Goal: Connect with others: Connect with other users

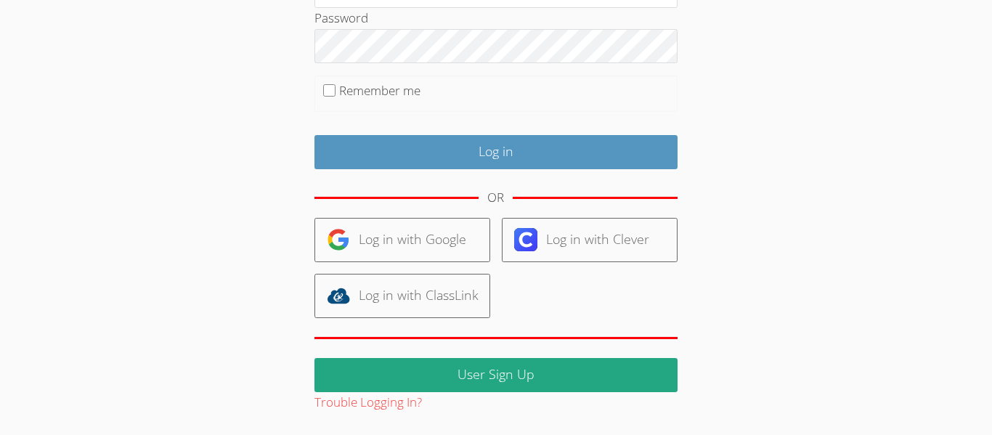
scroll to position [218, 0]
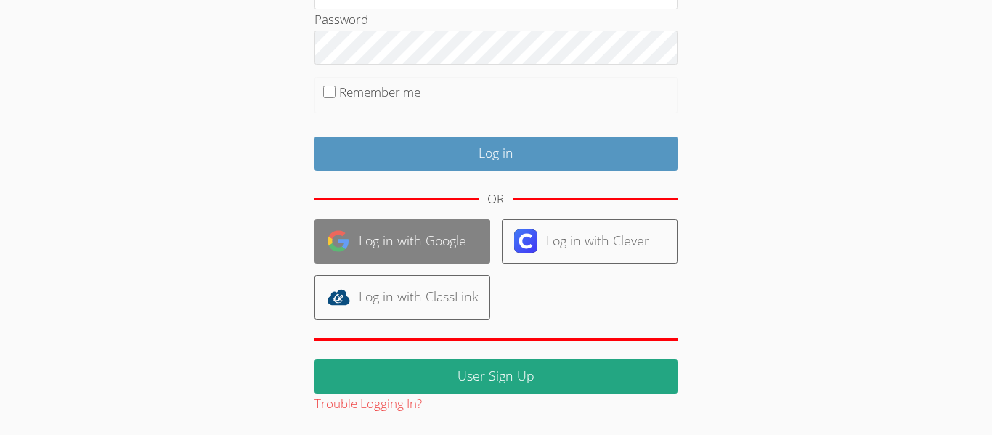
click at [376, 236] on link "Log in with Google" at bounding box center [402, 241] width 176 height 44
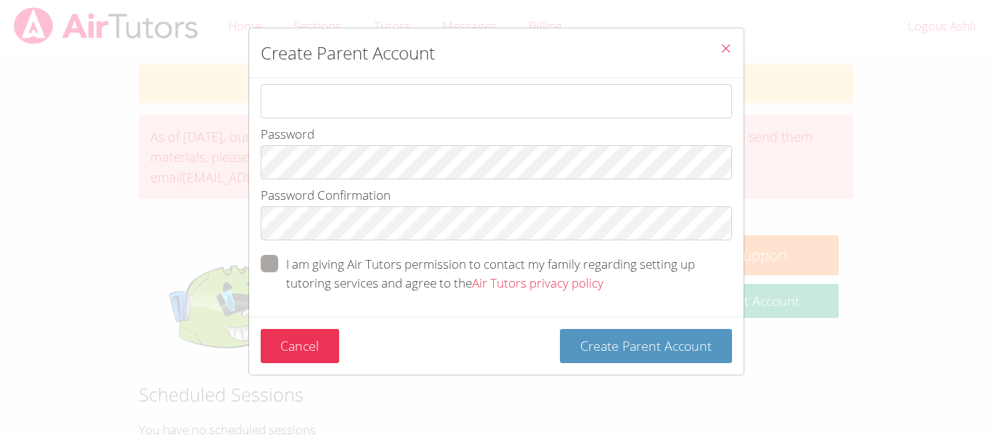
scroll to position [338, 0]
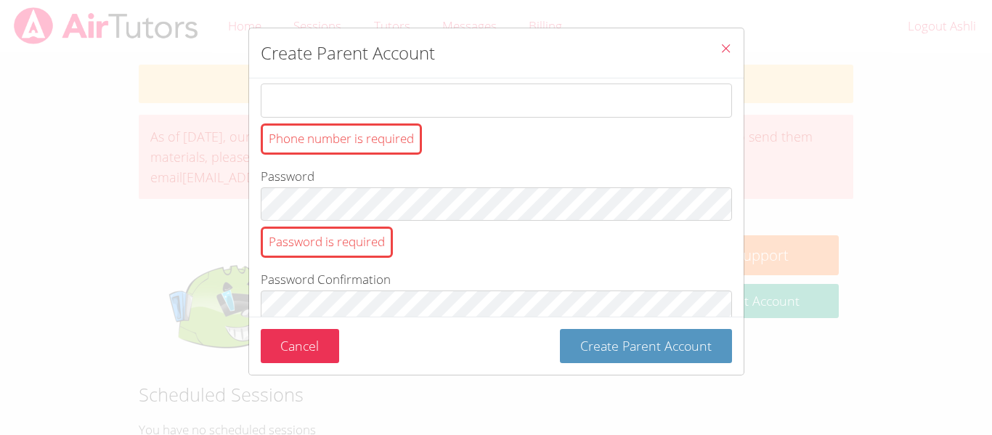
click at [727, 49] on icon "Close" at bounding box center [725, 48] width 12 height 12
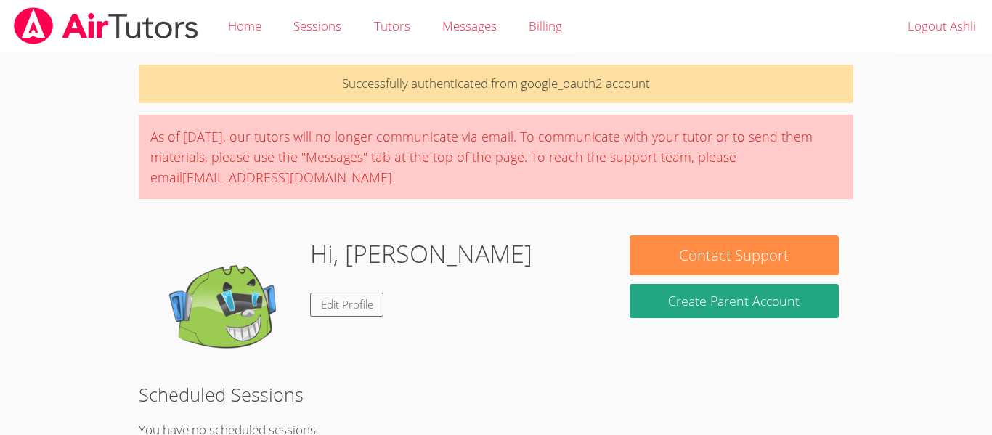
scroll to position [274, 0]
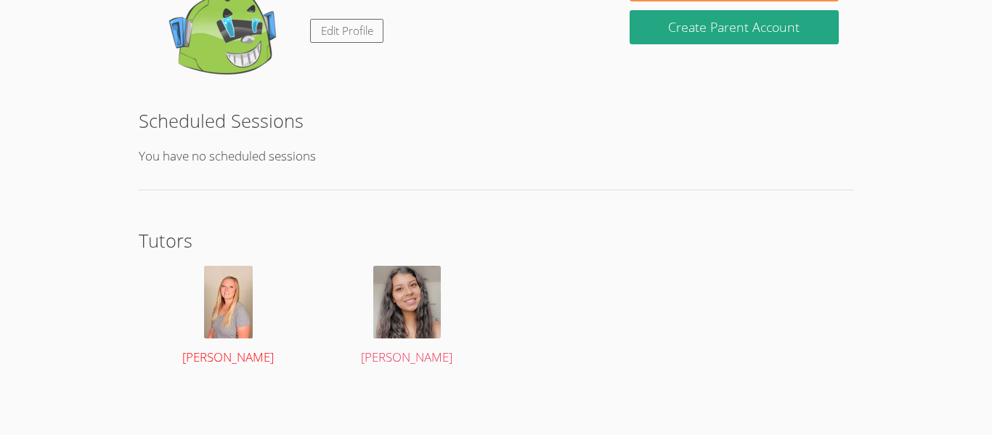
click at [226, 314] on img at bounding box center [228, 302] width 49 height 73
